Goal: Information Seeking & Learning: Check status

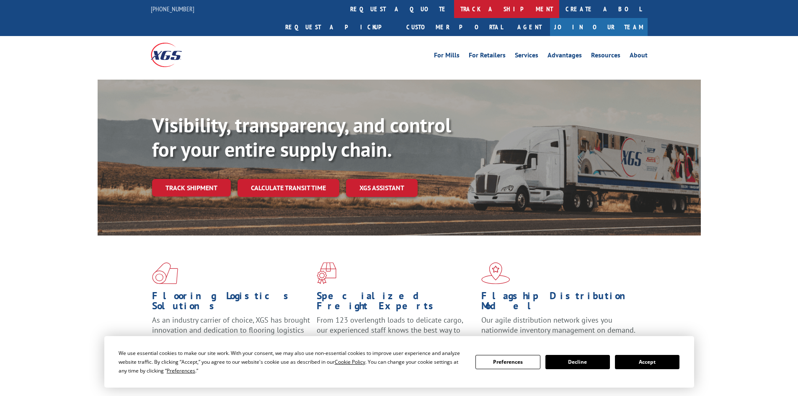
click at [454, 13] on link "track a shipment" at bounding box center [506, 9] width 105 height 18
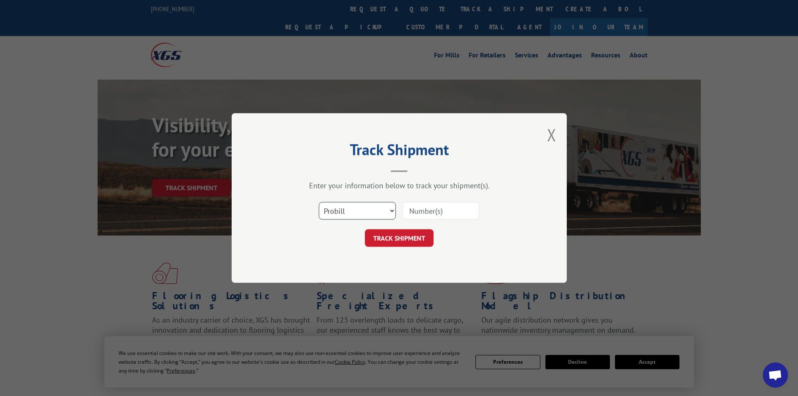
click at [344, 211] on select "Select category... Probill BOL PO" at bounding box center [357, 211] width 77 height 18
select select "bol"
click at [319, 202] on select "Select category... Probill BOL PO" at bounding box center [357, 211] width 77 height 18
paste input "5195283"
type input "5195283"
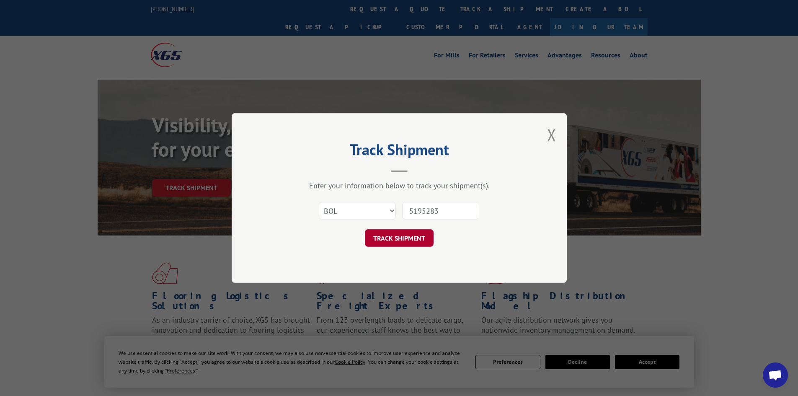
click at [395, 242] on button "TRACK SHIPMENT" at bounding box center [399, 238] width 69 height 18
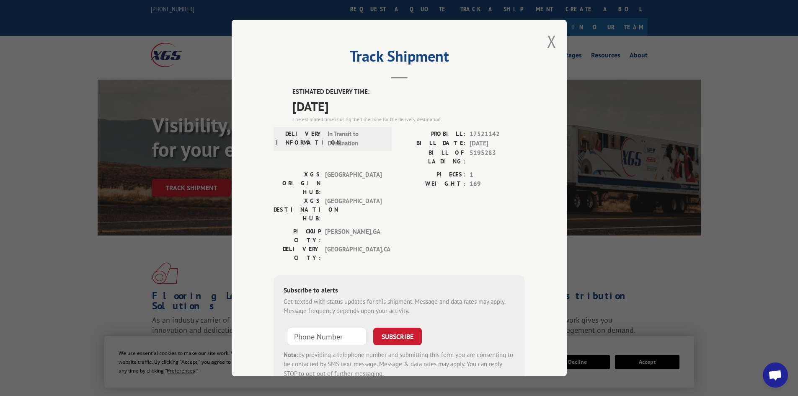
click at [543, 39] on div "Track Shipment ESTIMATED DELIVERY TIME: [DATE] The estimated time is using the …" at bounding box center [399, 198] width 335 height 356
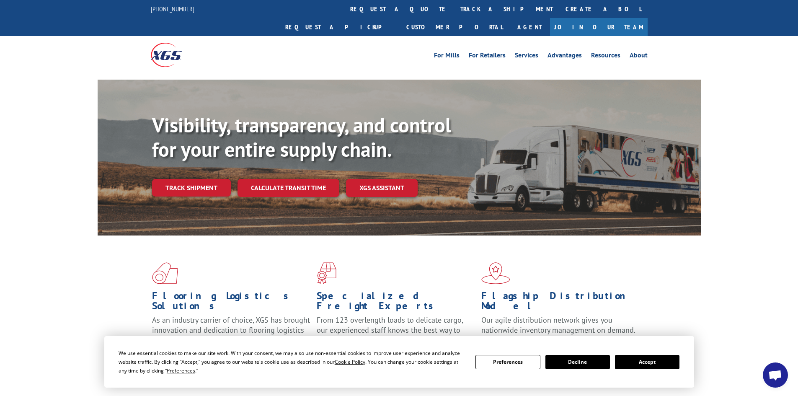
click at [661, 363] on button "Accept" at bounding box center [647, 362] width 64 height 14
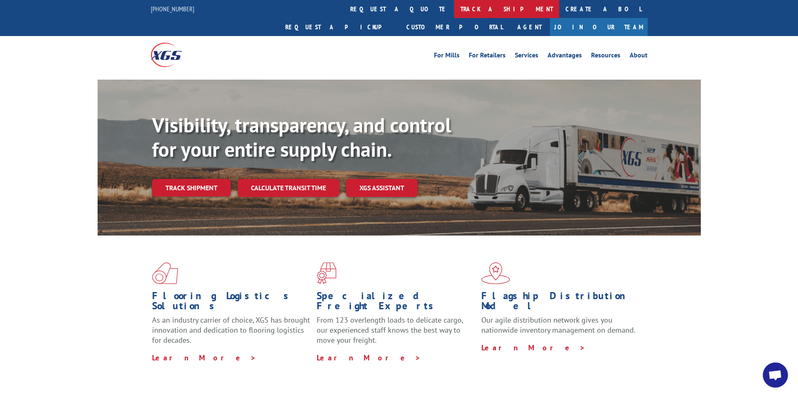
click at [454, 1] on link "track a shipment" at bounding box center [506, 9] width 105 height 18
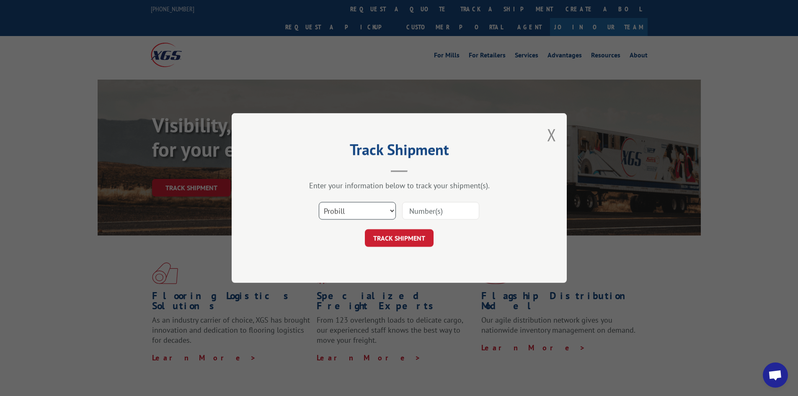
click at [351, 209] on select "Select category... Probill BOL PO" at bounding box center [357, 211] width 77 height 18
select select "bol"
click at [319, 202] on select "Select category... Probill BOL PO" at bounding box center [357, 211] width 77 height 18
paste input "6022769"
type input "6022769"
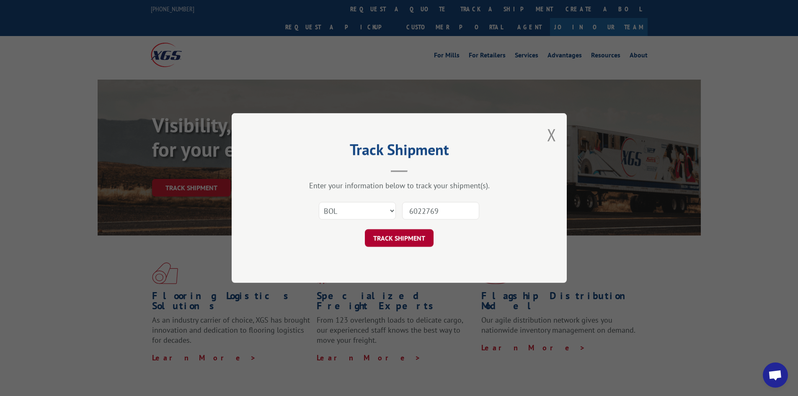
click at [384, 242] on button "TRACK SHIPMENT" at bounding box center [399, 238] width 69 height 18
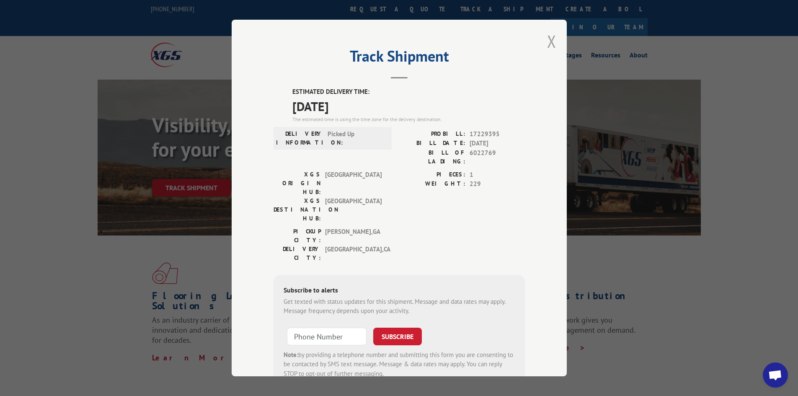
click at [549, 41] on button "Close modal" at bounding box center [551, 41] width 9 height 22
